Goal: Information Seeking & Learning: Learn about a topic

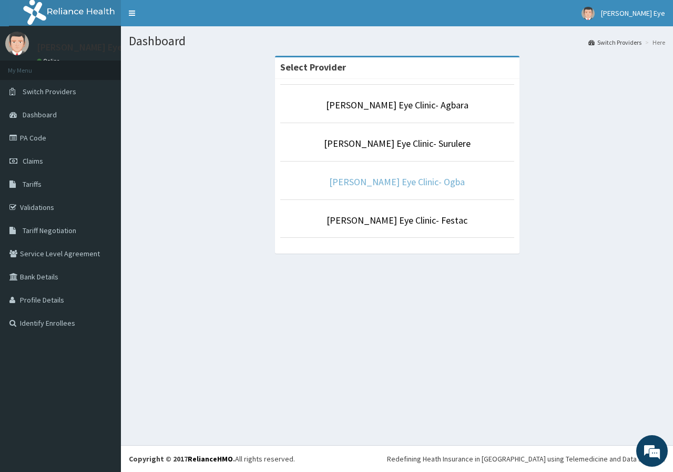
click at [408, 184] on link "[PERSON_NAME] Eye Clinic- Ogba" at bounding box center [397, 182] width 136 height 12
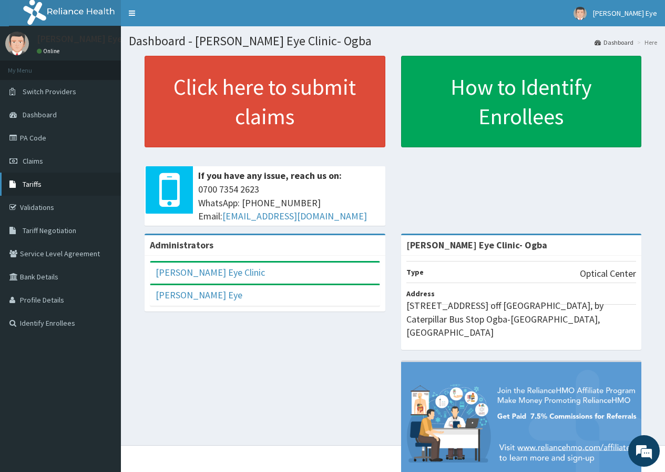
click at [39, 179] on span "Tariffs" at bounding box center [32, 183] width 19 height 9
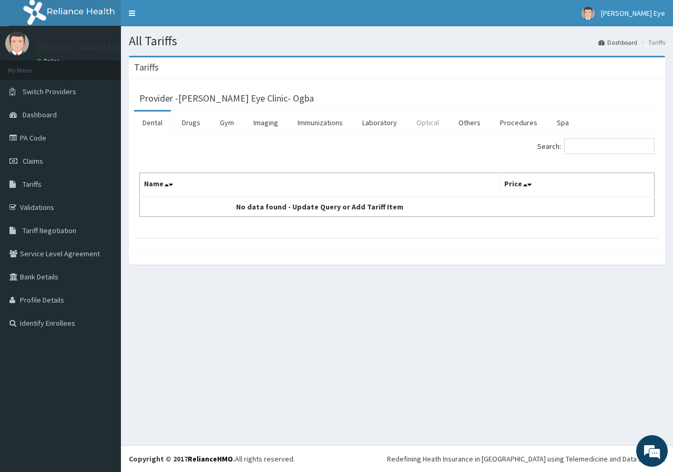
click at [426, 122] on link "Optical" at bounding box center [427, 123] width 39 height 22
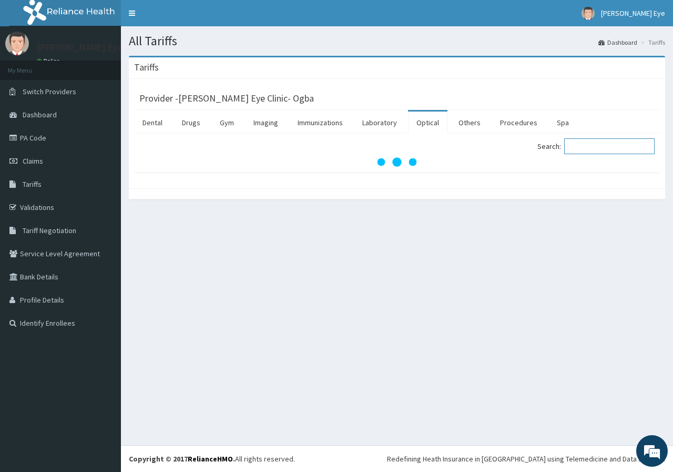
click at [613, 147] on input "Search:" at bounding box center [609, 146] width 90 height 16
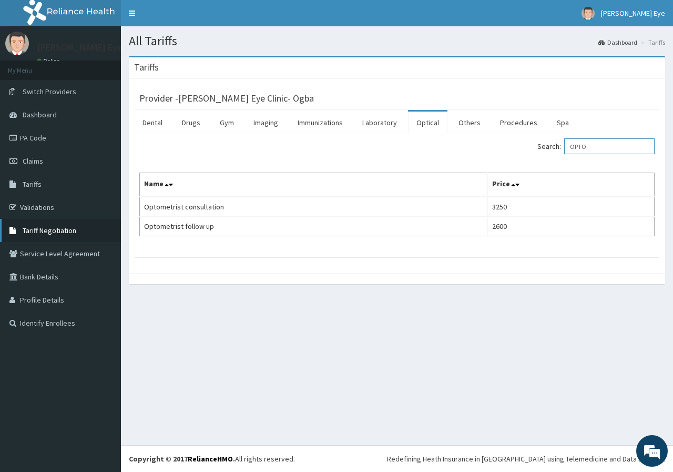
type input "OPTO"
click at [39, 234] on span "Tariff Negotiation" at bounding box center [50, 230] width 54 height 9
